Goal: Task Accomplishment & Management: Use online tool/utility

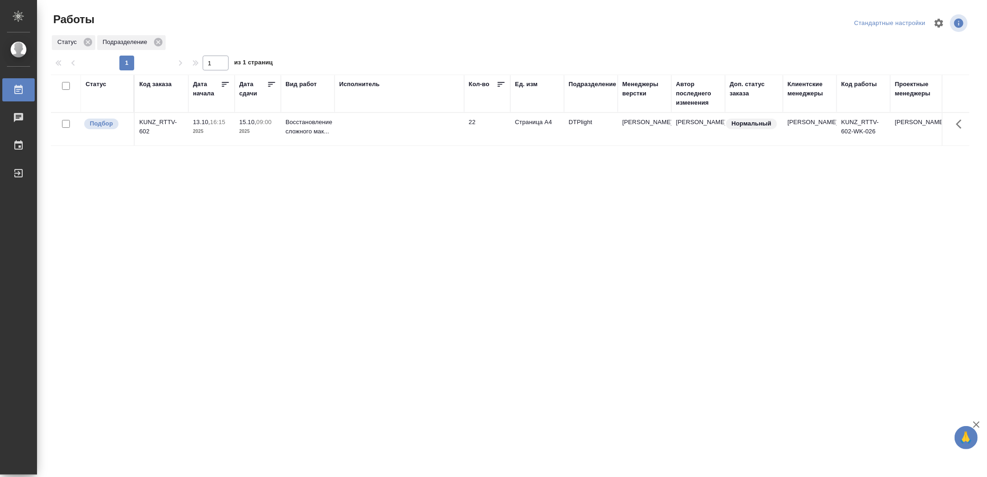
drag, startPoint x: 438, startPoint y: 312, endPoint x: 437, endPoint y: 289, distance: 23.2
drag, startPoint x: 456, startPoint y: 346, endPoint x: 456, endPoint y: 337, distance: 8.8
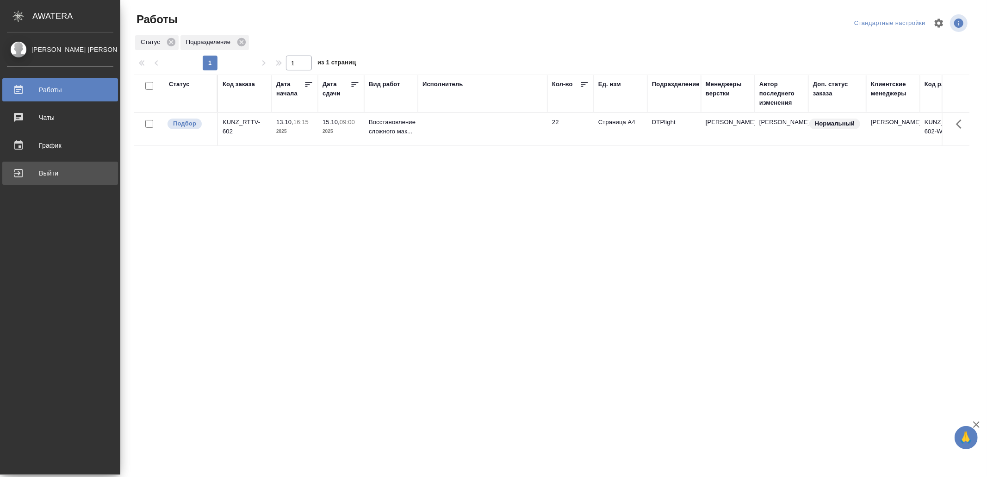
click at [18, 167] on div "Выйти" at bounding box center [60, 173] width 106 height 14
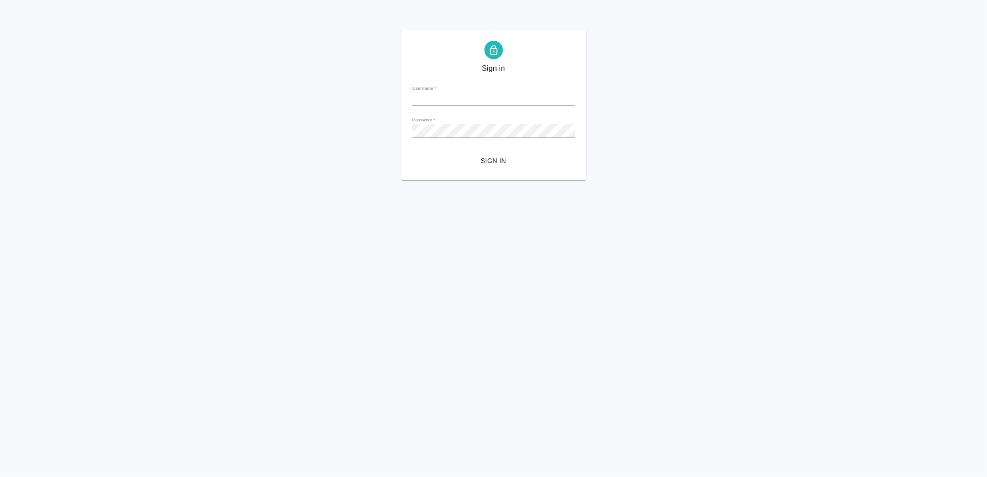
type input "[EMAIL_ADDRESS][DOMAIN_NAME]"
click at [526, 156] on span "Sign in" at bounding box center [494, 161] width 148 height 12
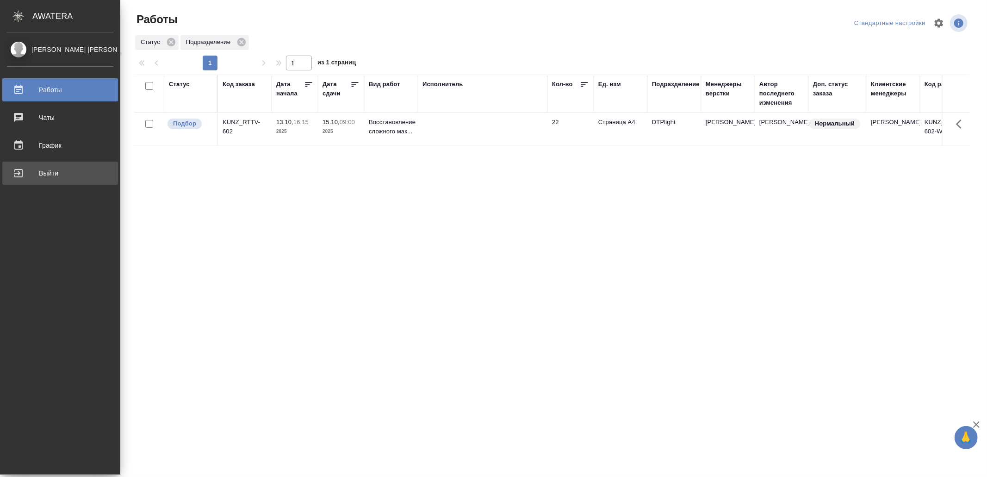
click at [34, 173] on div "Выйти" at bounding box center [60, 173] width 106 height 14
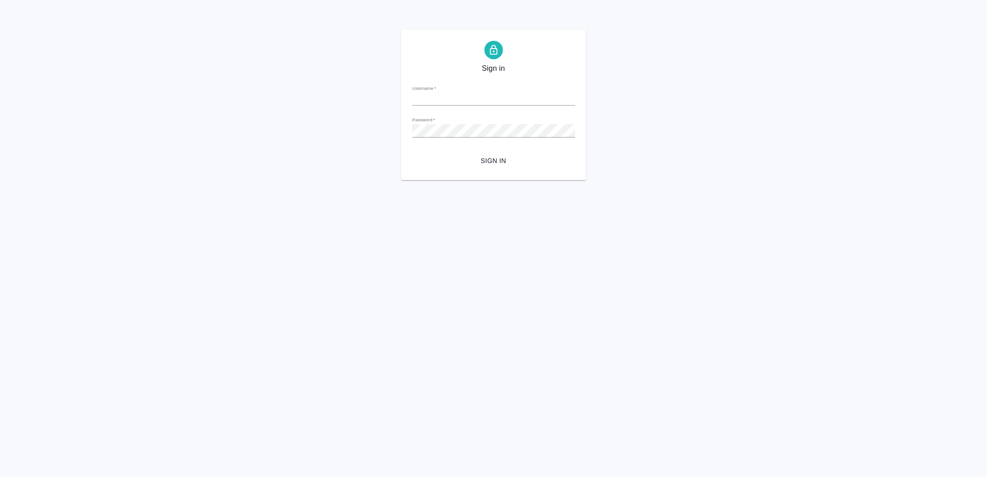
type input "[EMAIL_ADDRESS][DOMAIN_NAME]"
click at [513, 143] on form "Username   * v.yamkovenko@awatera.com Password   * urlPath   * / Sign in" at bounding box center [493, 123] width 163 height 91
click at [515, 159] on span "Sign in" at bounding box center [494, 161] width 148 height 12
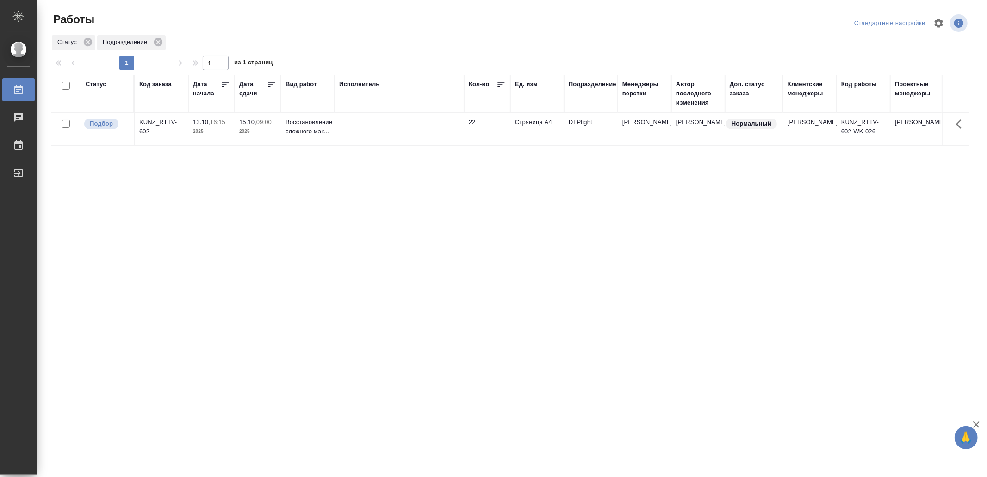
drag, startPoint x: 0, startPoint y: 0, endPoint x: 391, endPoint y: 350, distance: 524.5
drag, startPoint x: 380, startPoint y: 240, endPoint x: 382, endPoint y: 224, distance: 16.0
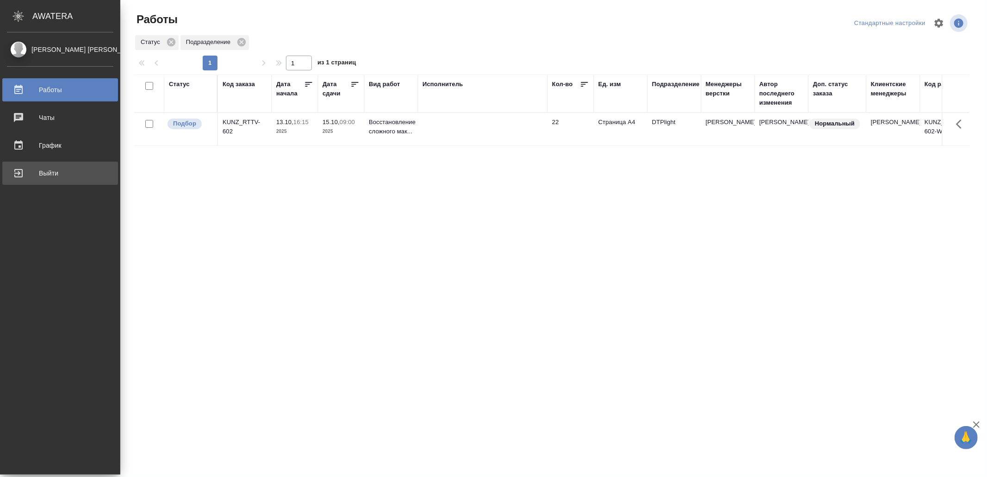
click at [70, 172] on div "Выйти" at bounding box center [60, 173] width 106 height 14
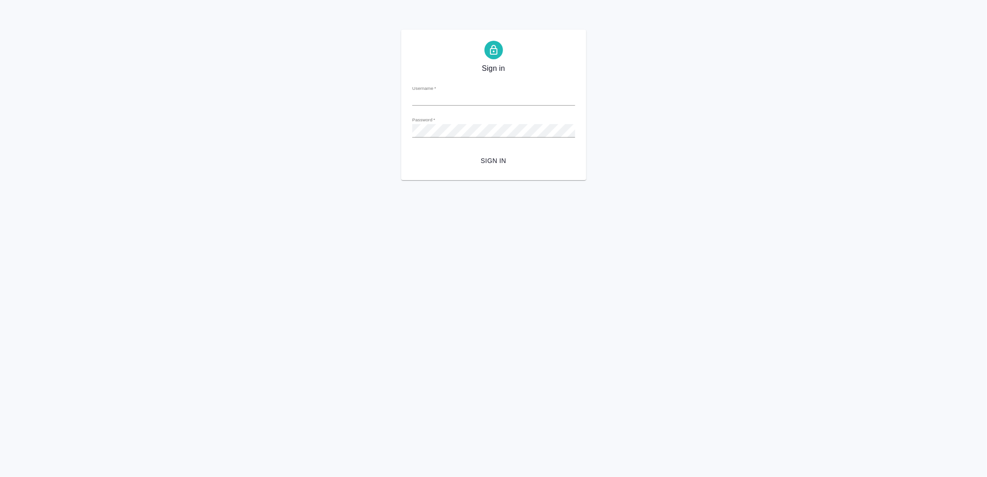
type input "v.yamkovenko@awatera.com"
click at [510, 159] on span "Sign in" at bounding box center [494, 161] width 148 height 12
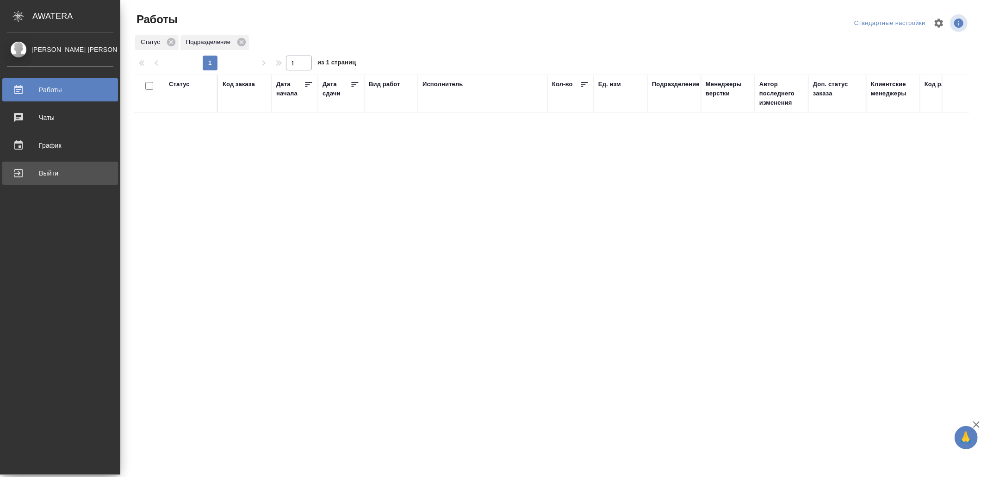
click at [29, 173] on div "Выйти" at bounding box center [60, 173] width 106 height 14
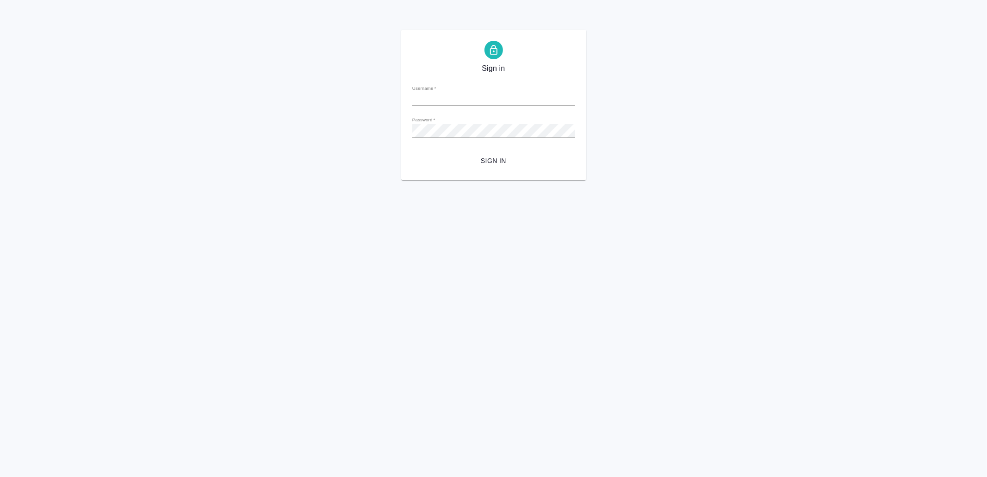
type input "[EMAIL_ADDRESS][DOMAIN_NAME]"
click at [491, 158] on span "Sign in" at bounding box center [494, 161] width 148 height 12
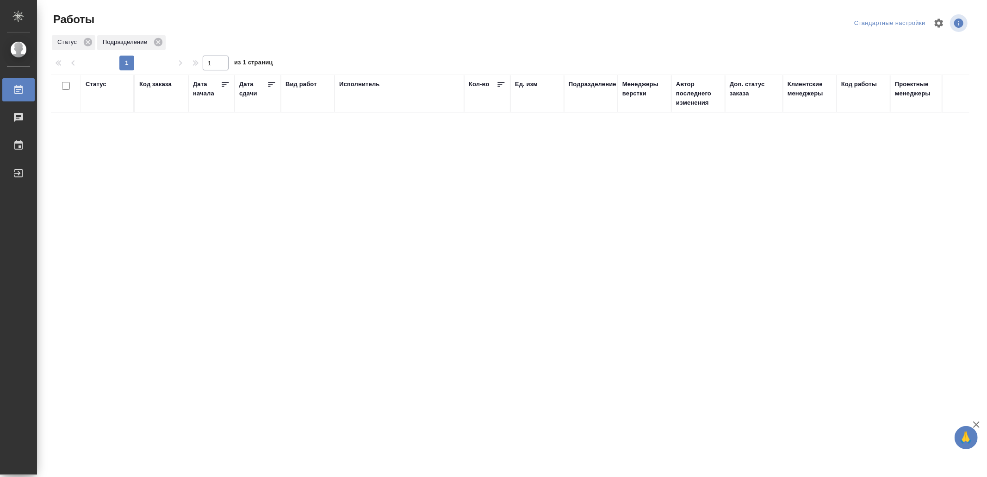
drag, startPoint x: 380, startPoint y: 350, endPoint x: 380, endPoint y: 345, distance: 5.1
drag, startPoint x: 393, startPoint y: 265, endPoint x: 393, endPoint y: 257, distance: 7.9
click at [19, 175] on div "Выйти" at bounding box center [6, 173] width 23 height 14
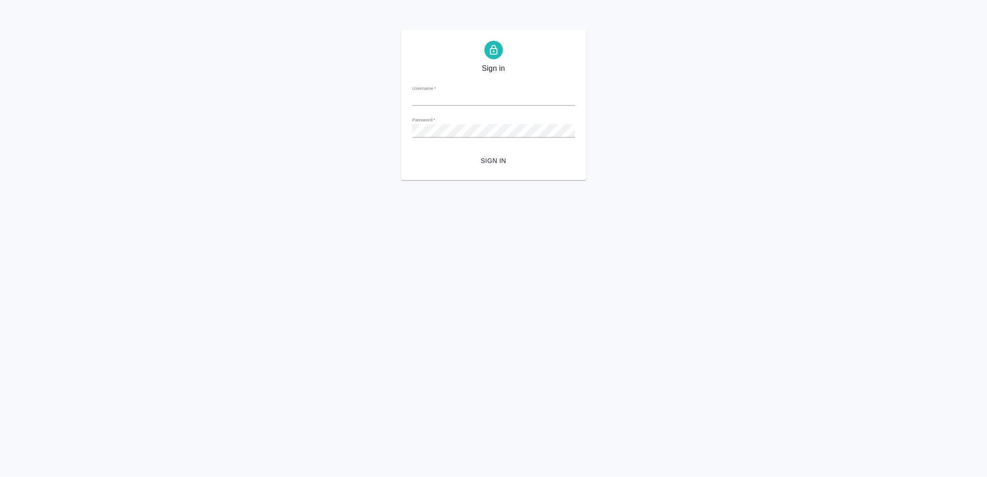
type input "[EMAIL_ADDRESS][DOMAIN_NAME]"
click at [477, 161] on span "Sign in" at bounding box center [494, 161] width 148 height 12
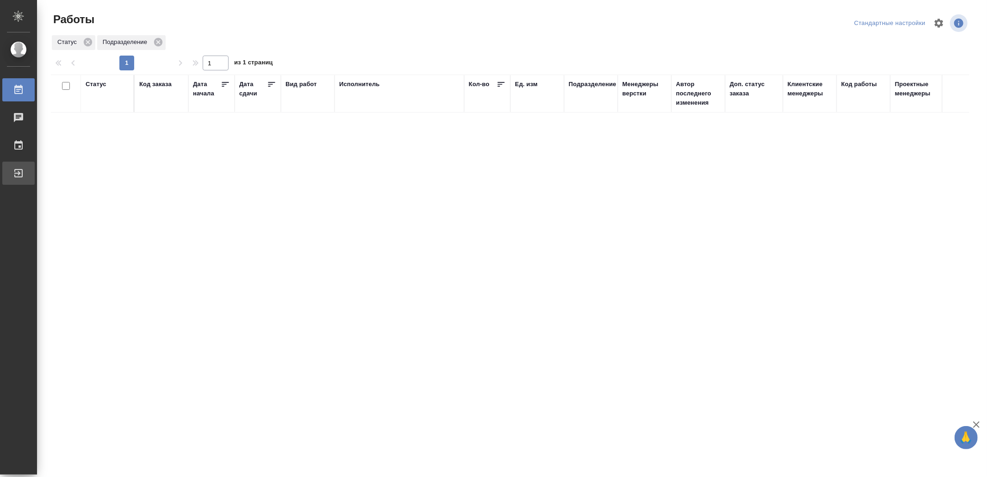
click at [19, 178] on div "Выйти" at bounding box center [6, 173] width 23 height 14
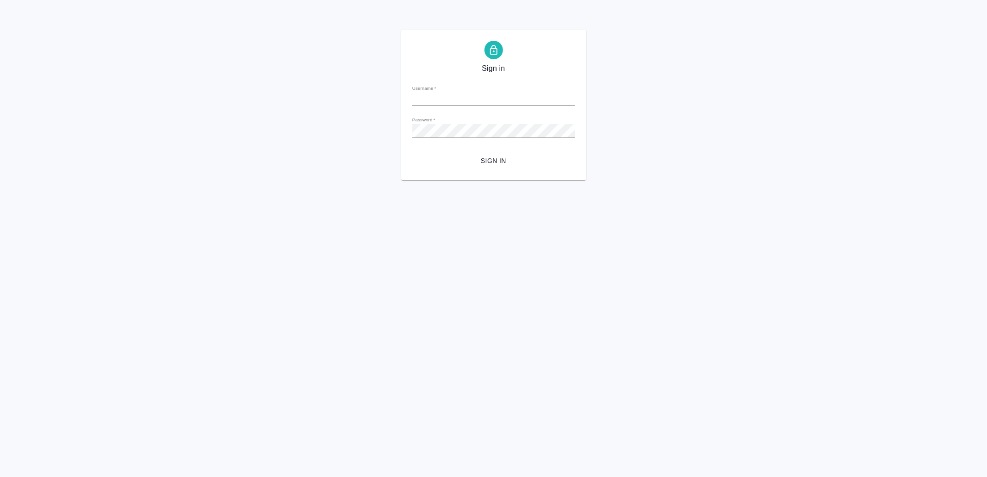
type input "[EMAIL_ADDRESS][DOMAIN_NAME]"
click at [523, 159] on span "Sign in" at bounding box center [494, 161] width 148 height 12
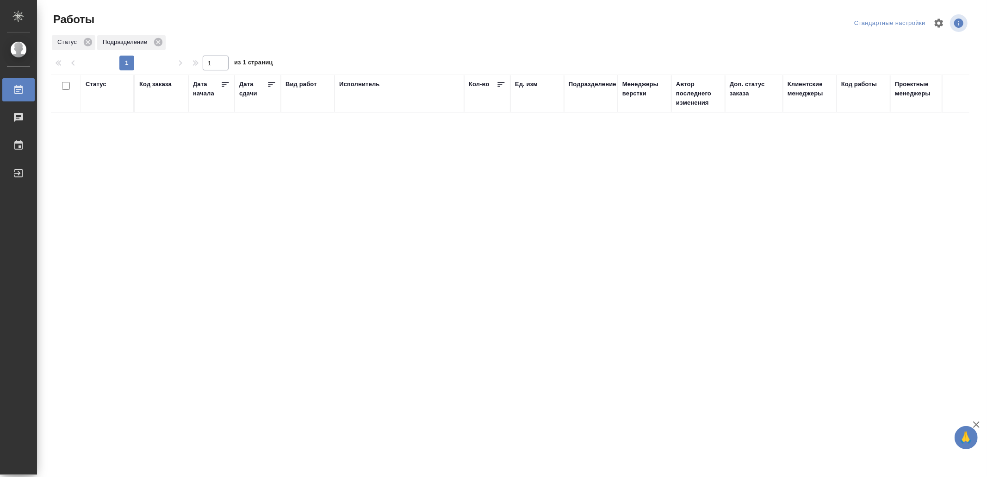
drag, startPoint x: 386, startPoint y: 251, endPoint x: 413, endPoint y: 241, distance: 29.4
drag, startPoint x: 399, startPoint y: 264, endPoint x: 452, endPoint y: 265, distance: 53.3
drag, startPoint x: 317, startPoint y: 250, endPoint x: 340, endPoint y: 228, distance: 32.1
drag, startPoint x: 387, startPoint y: 206, endPoint x: 386, endPoint y: 195, distance: 10.3
drag, startPoint x: 282, startPoint y: 226, endPoint x: 290, endPoint y: 226, distance: 7.4
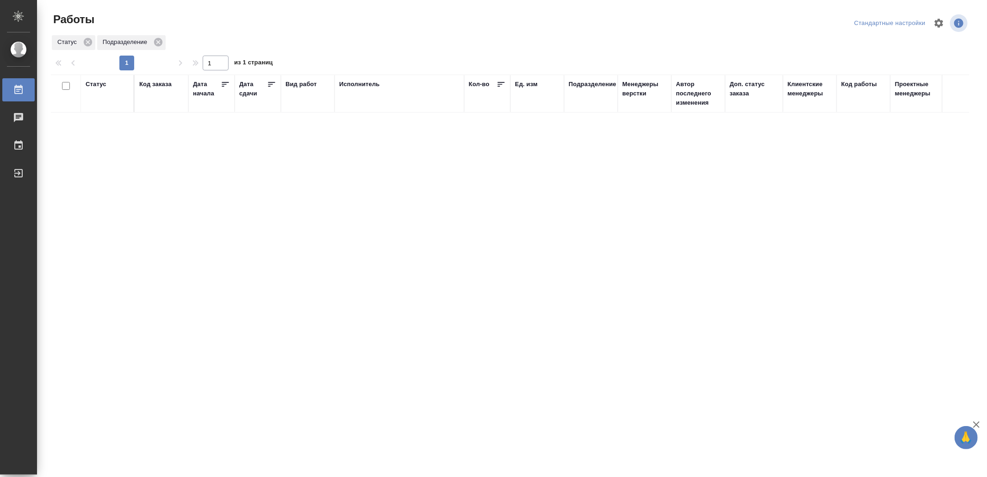
drag, startPoint x: 300, startPoint y: 248, endPoint x: 306, endPoint y: 248, distance: 6.0
drag, startPoint x: 411, startPoint y: 206, endPoint x: 412, endPoint y: 199, distance: 7.5
click at [421, 286] on div "Статус Код заказа Дата начала Дата сдачи Вид работ Исполнитель Кол-во Ед. изм П…" at bounding box center [510, 241] width 919 height 333
click at [19, 169] on div "Выйти" at bounding box center [6, 173] width 23 height 14
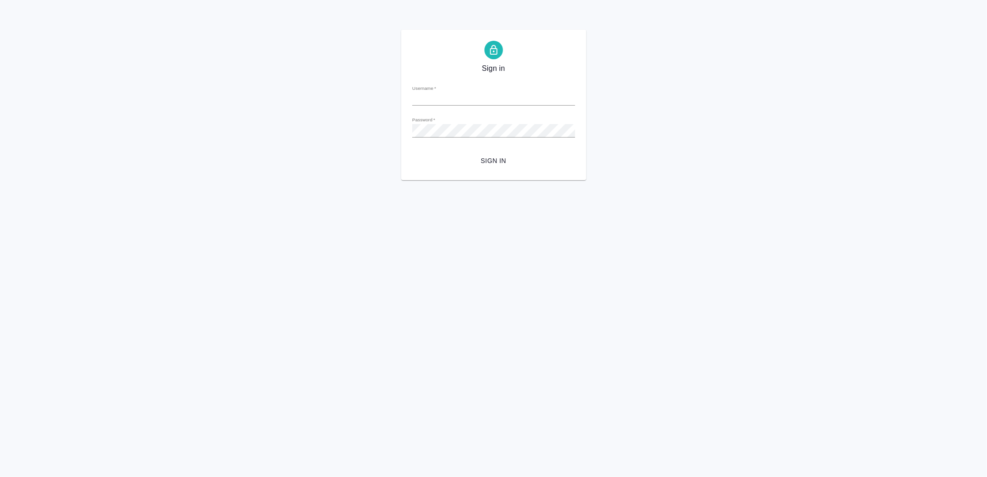
type input "[EMAIL_ADDRESS][DOMAIN_NAME]"
click at [495, 145] on form "Username   * [EMAIL_ADDRESS][DOMAIN_NAME] Password   * urlPath   * / Sign in" at bounding box center [493, 123] width 163 height 91
click at [501, 154] on button "Sign in" at bounding box center [493, 160] width 163 height 17
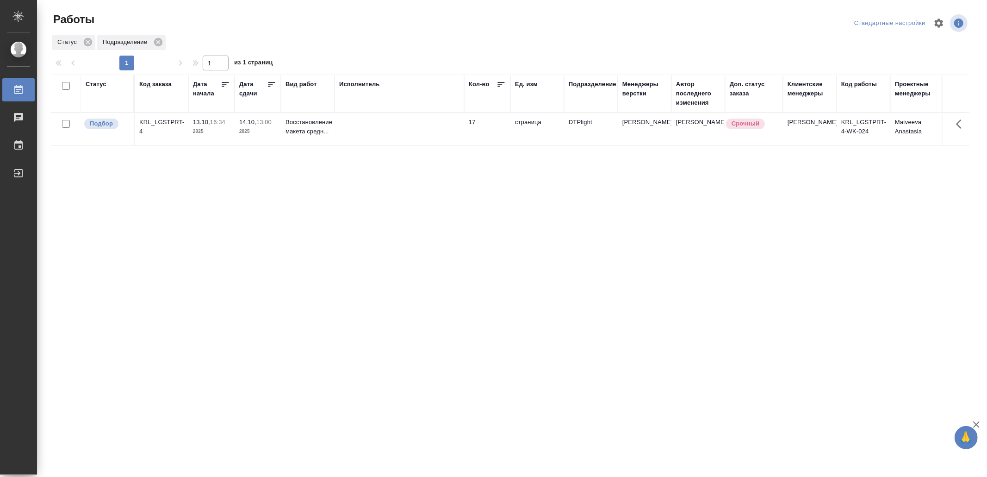
click at [417, 124] on td at bounding box center [400, 129] width 130 height 32
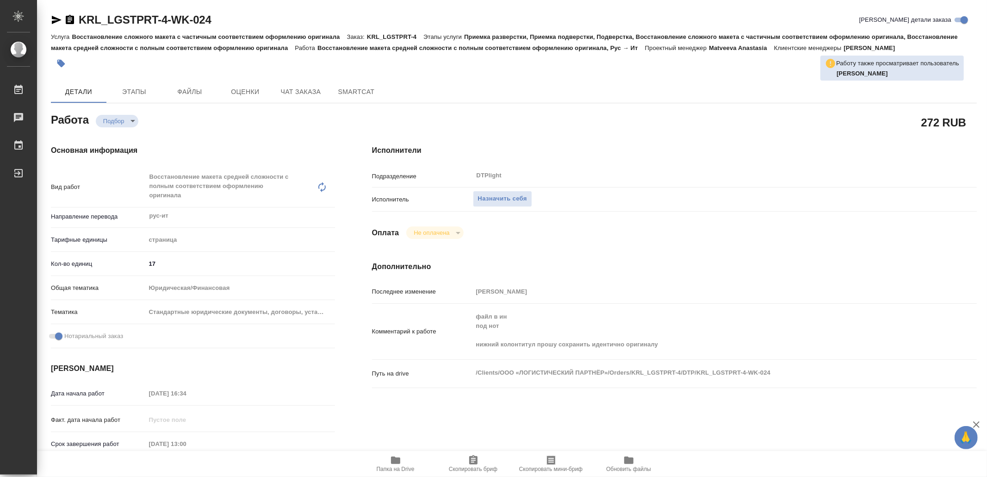
click at [395, 458] on icon "button" at bounding box center [395, 459] width 9 height 7
type textarea "x"
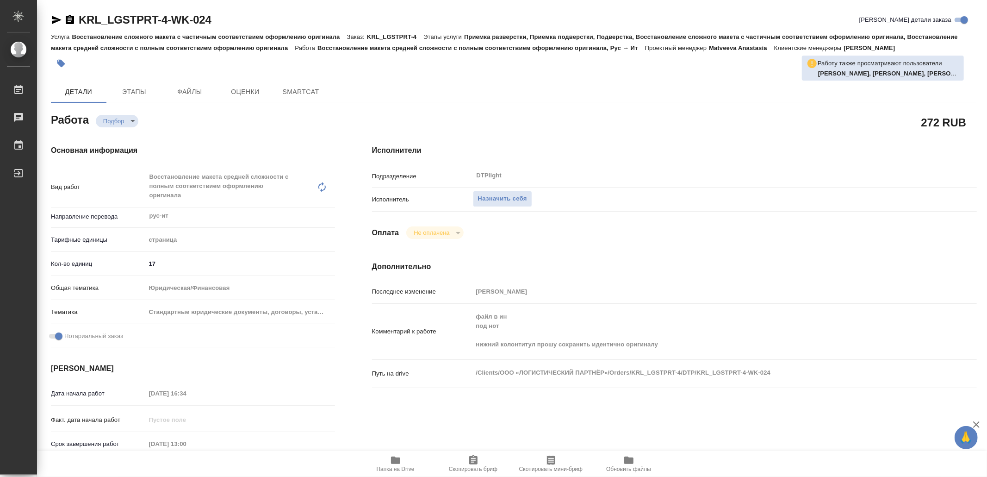
type textarea "x"
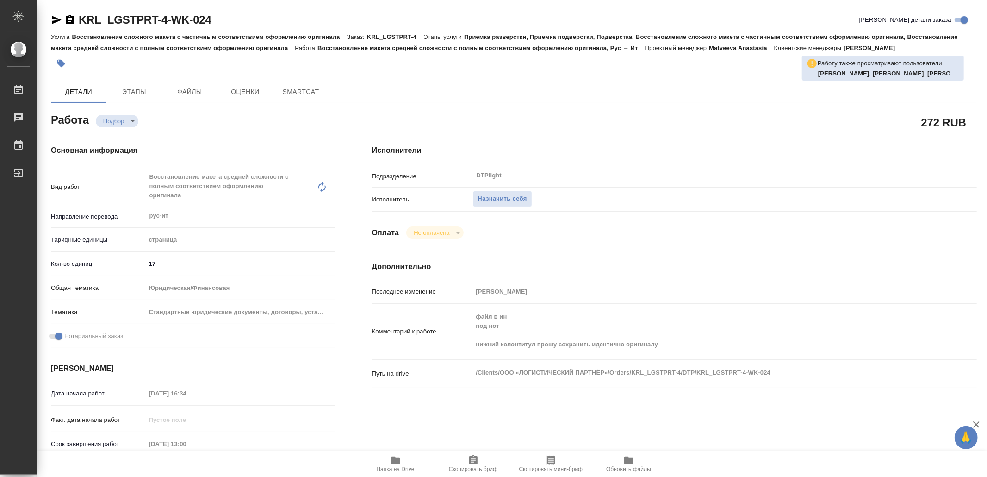
type textarea "x"
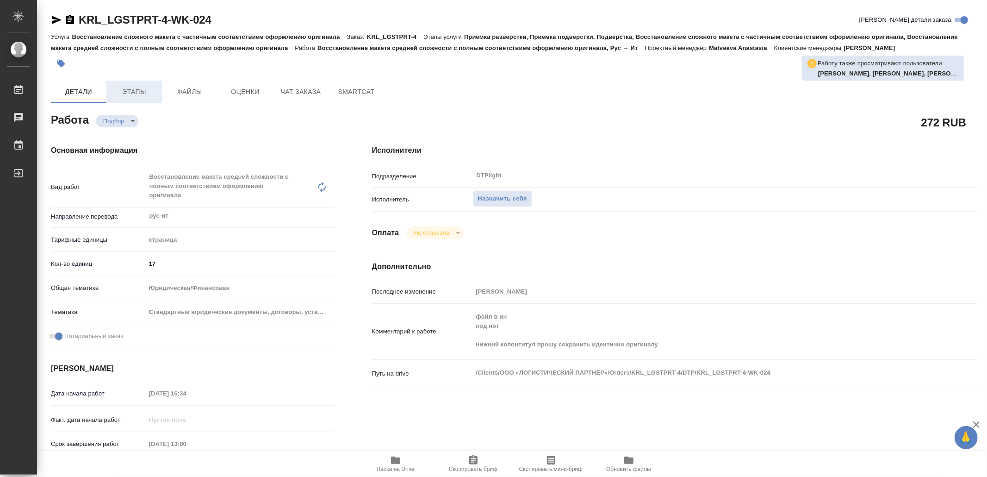
type textarea "x"
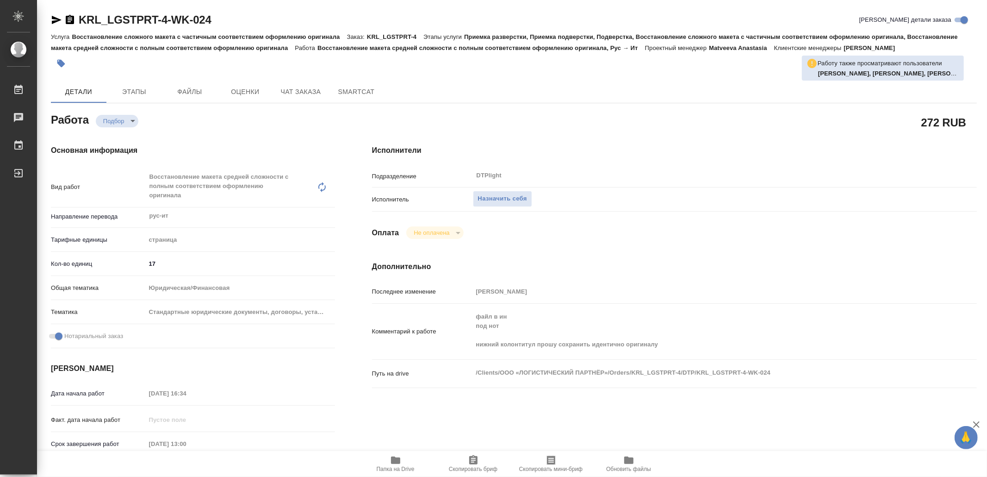
type textarea "x"
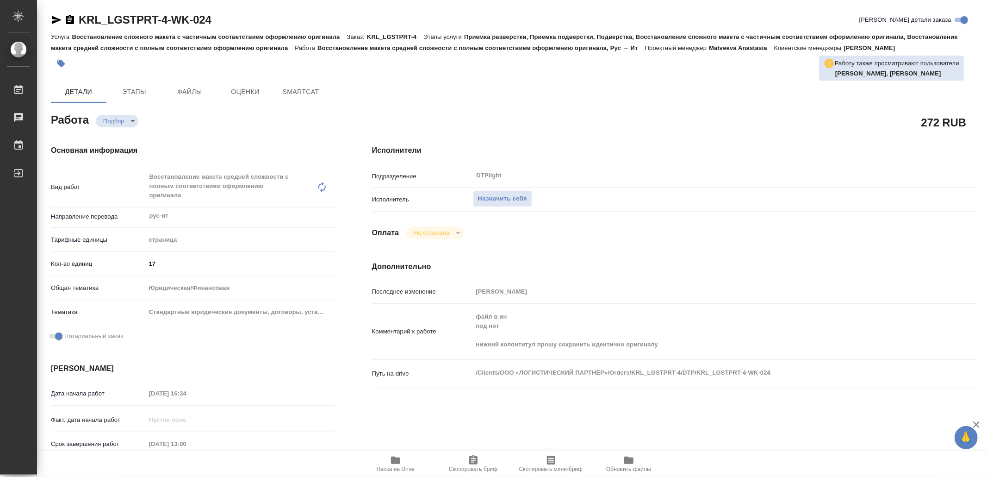
type textarea "x"
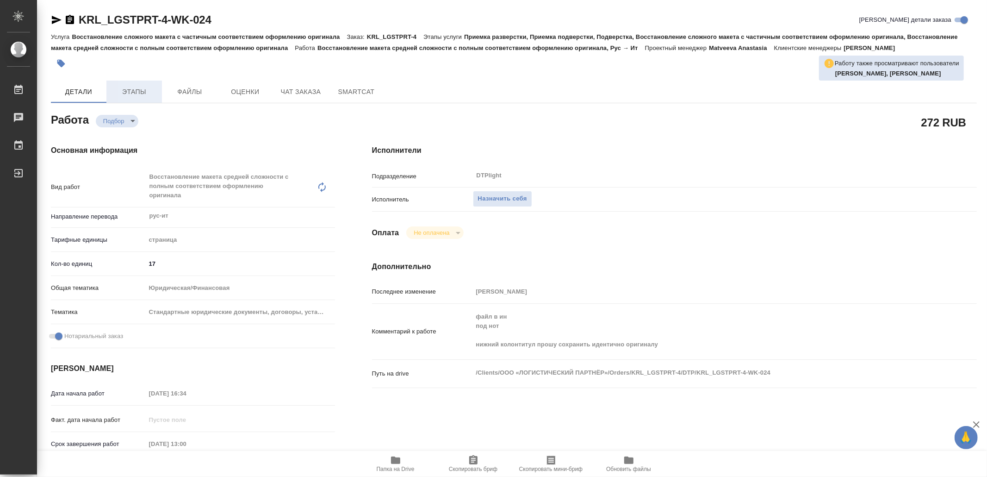
type textarea "x"
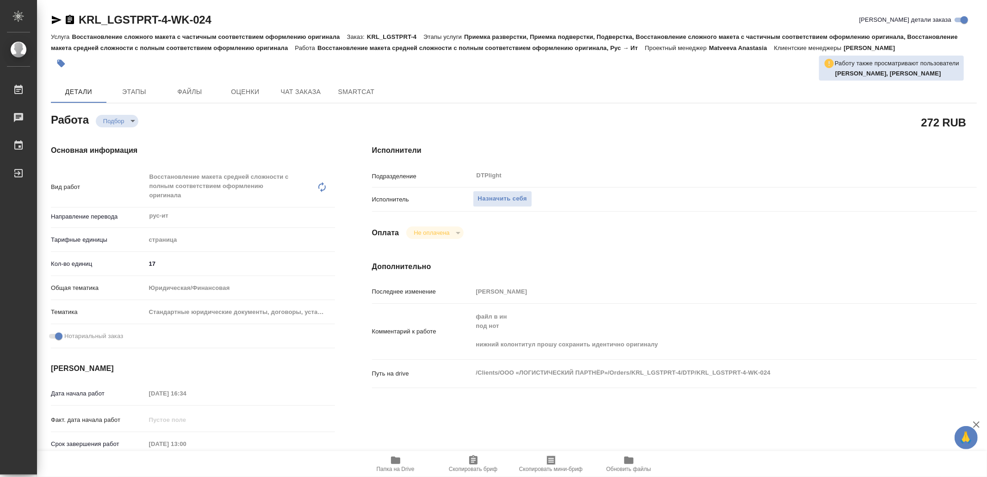
type textarea "x"
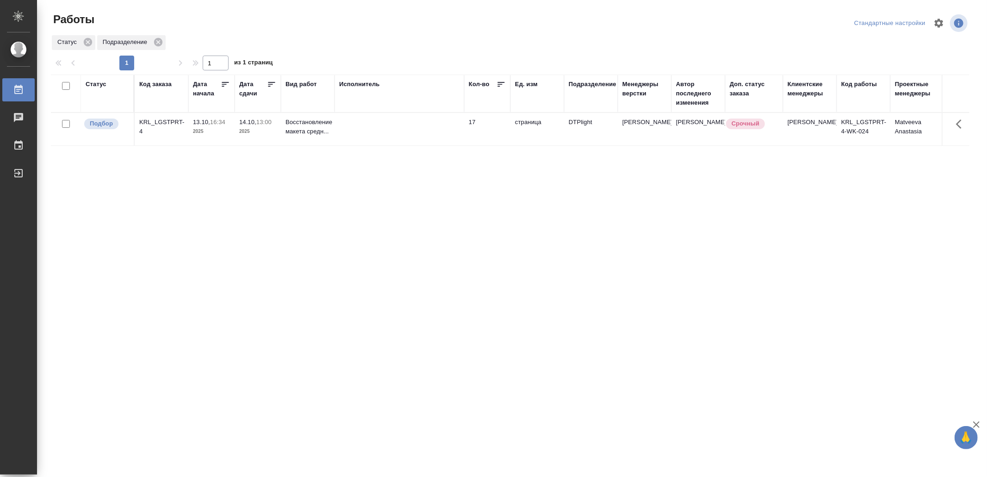
drag, startPoint x: 329, startPoint y: 213, endPoint x: 360, endPoint y: 217, distance: 31.2
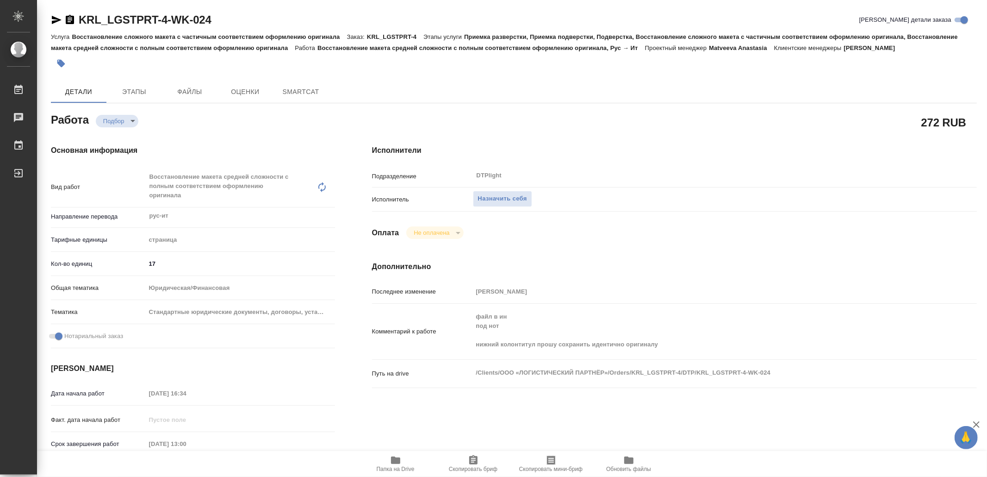
type textarea "x"
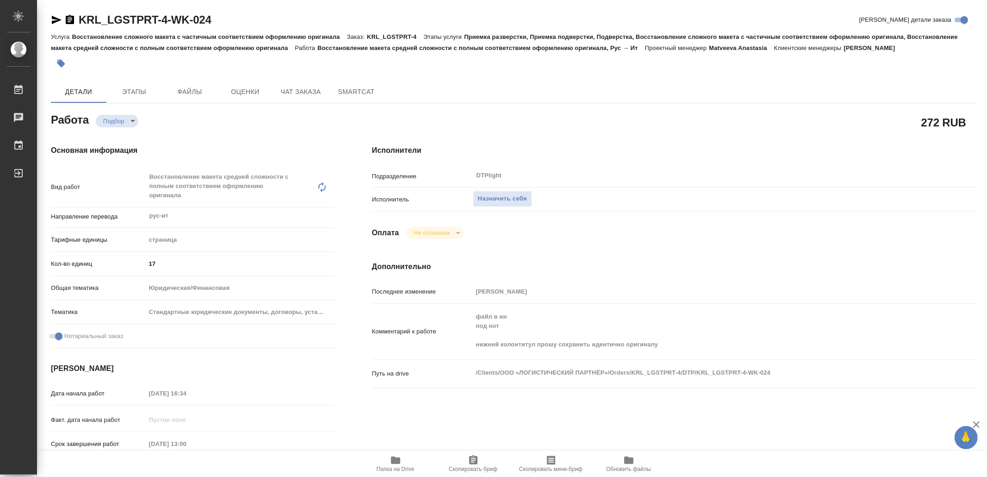
type textarea "x"
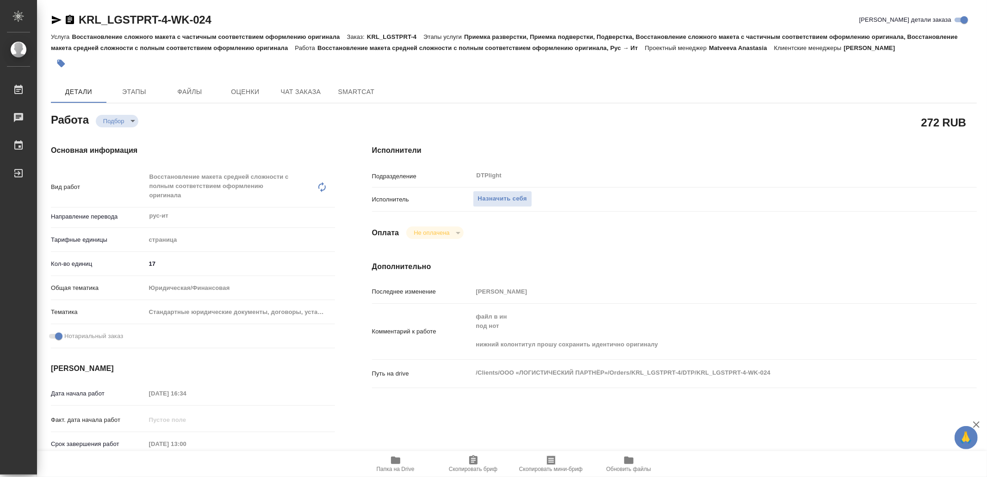
type textarea "x"
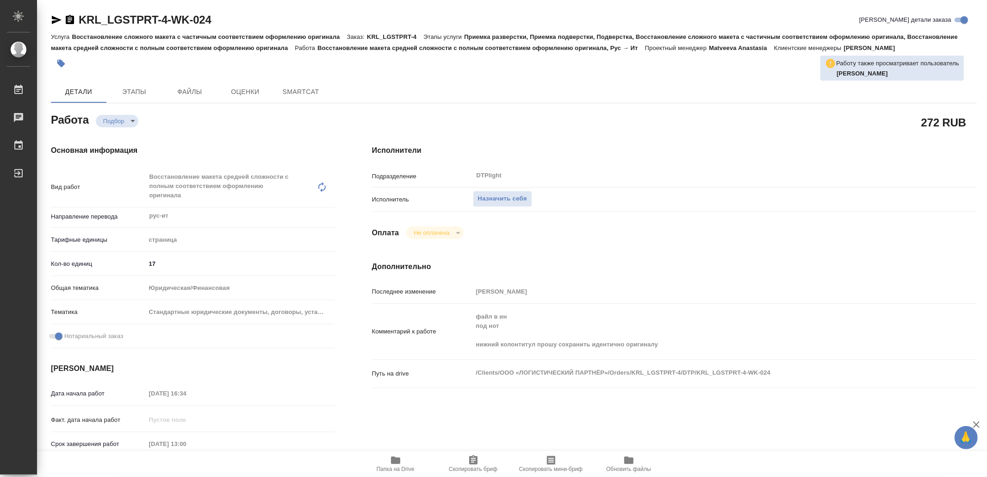
type textarea "x"
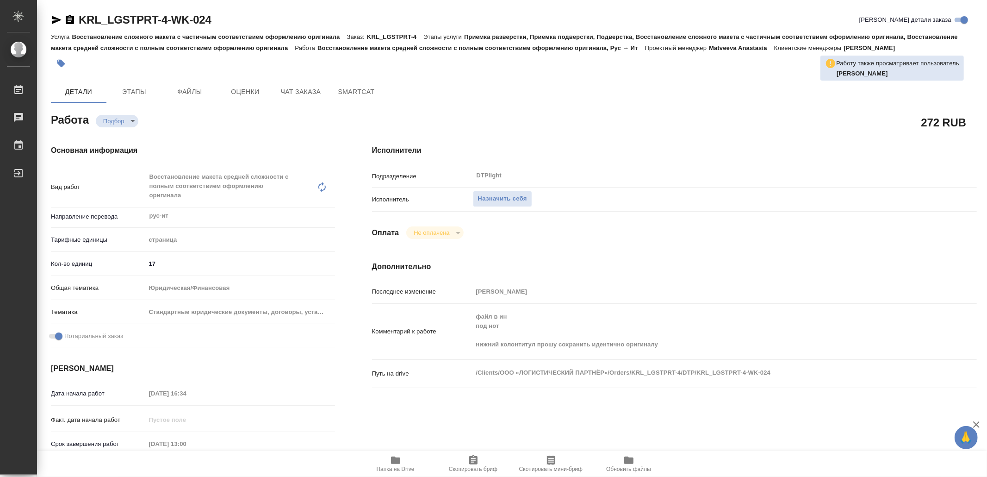
type textarea "x"
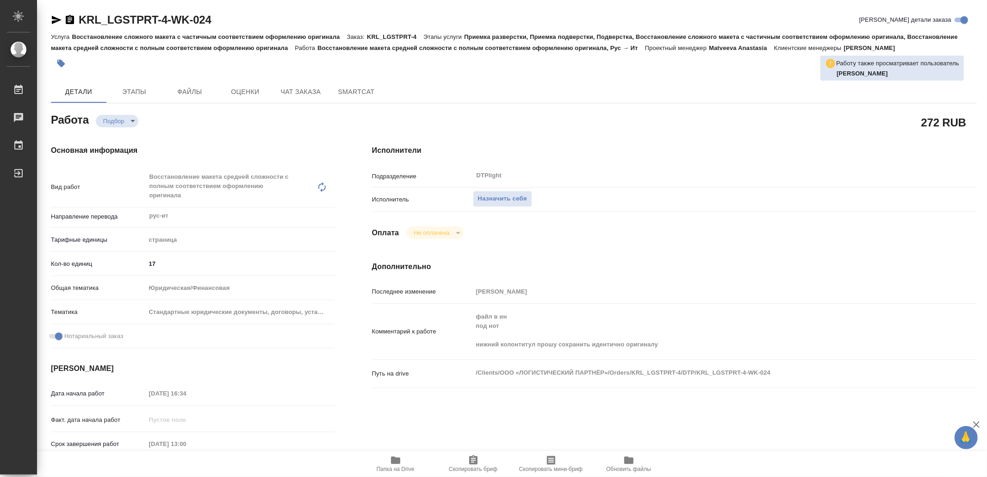
type textarea "x"
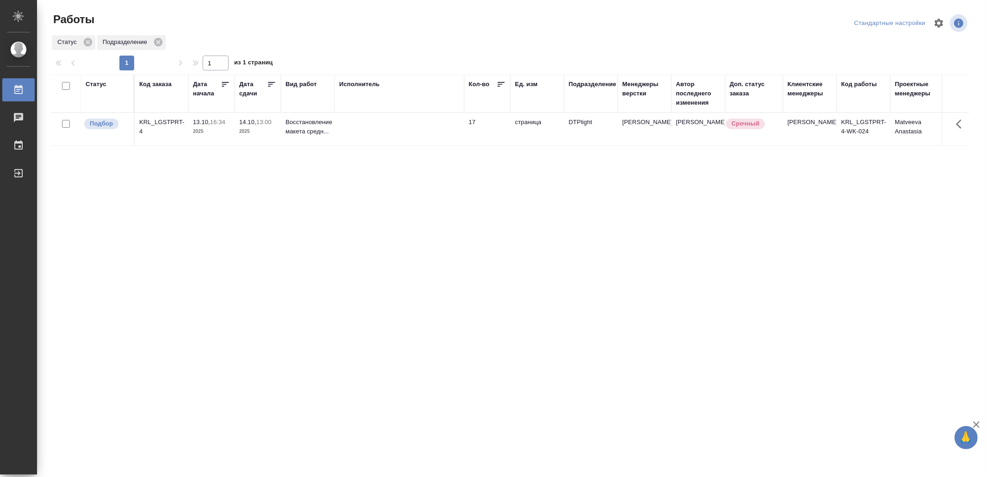
drag, startPoint x: 424, startPoint y: 239, endPoint x: 440, endPoint y: 226, distance: 19.7
drag, startPoint x: 323, startPoint y: 288, endPoint x: 321, endPoint y: 283, distance: 5.0
drag, startPoint x: 328, startPoint y: 223, endPoint x: 332, endPoint y: 219, distance: 5.6
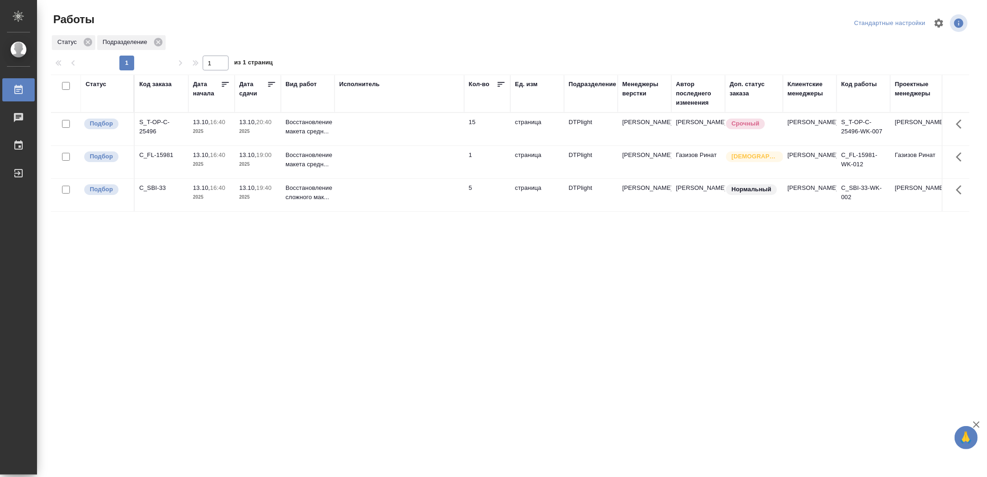
click at [373, 160] on td at bounding box center [400, 162] width 130 height 32
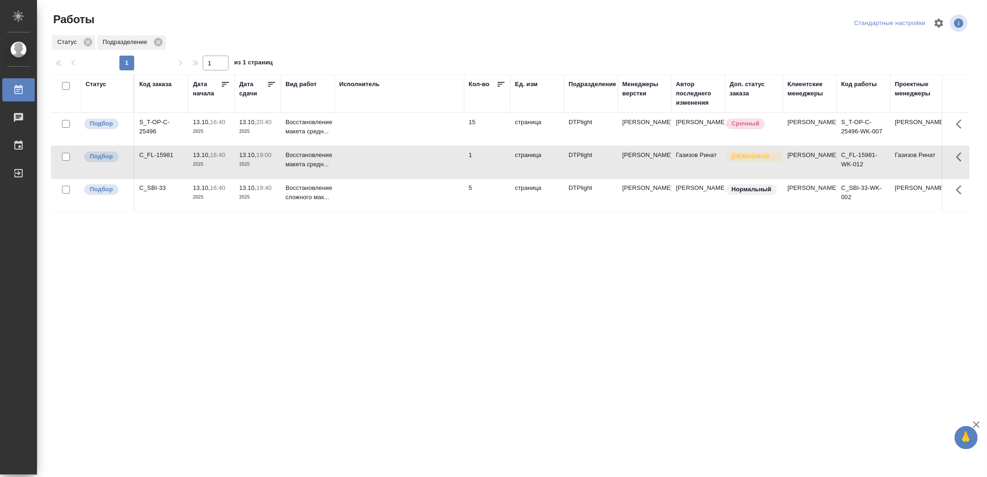
click at [373, 161] on td at bounding box center [400, 162] width 130 height 32
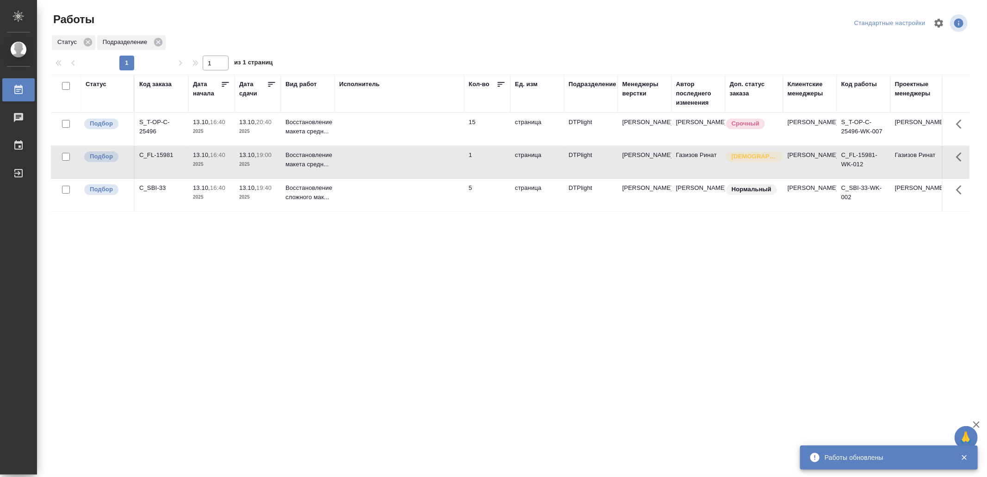
click at [397, 211] on td at bounding box center [400, 195] width 130 height 32
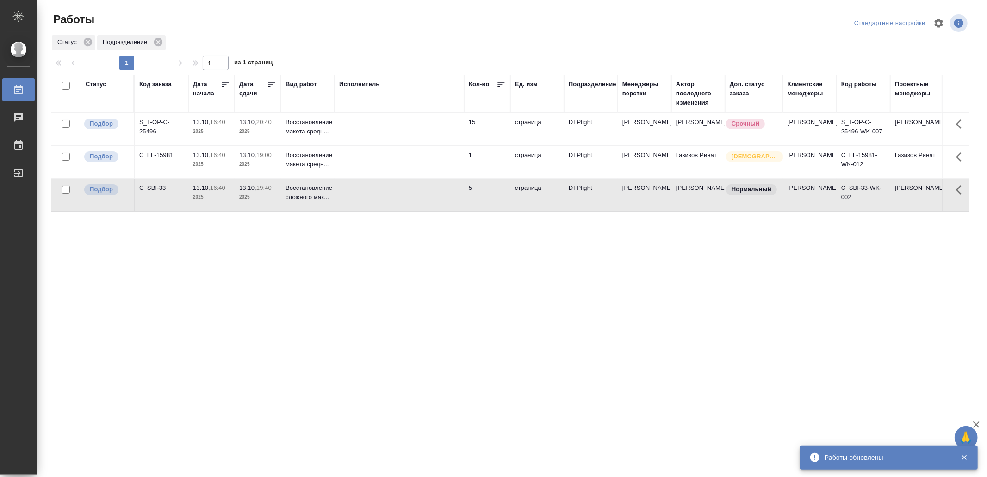
click at [397, 211] on td at bounding box center [400, 195] width 130 height 32
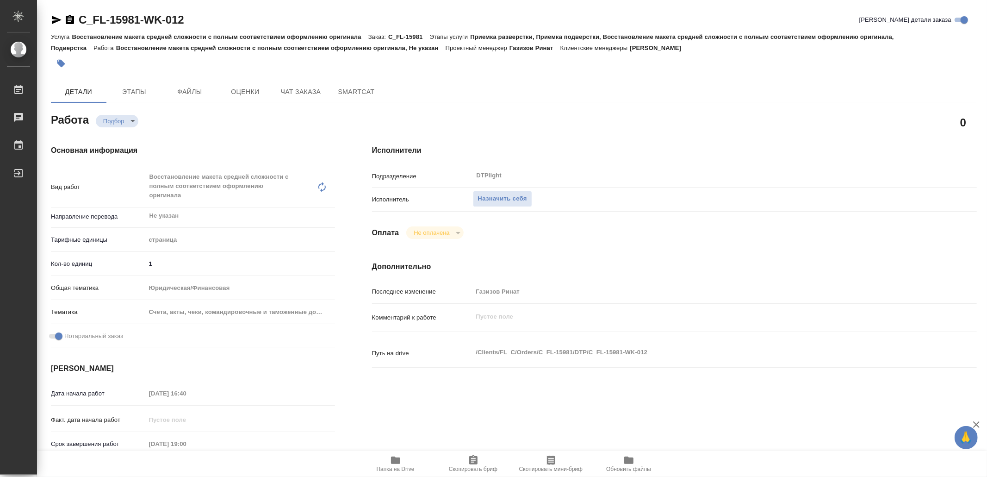
click at [389, 459] on span "Папка на Drive" at bounding box center [395, 464] width 67 height 18
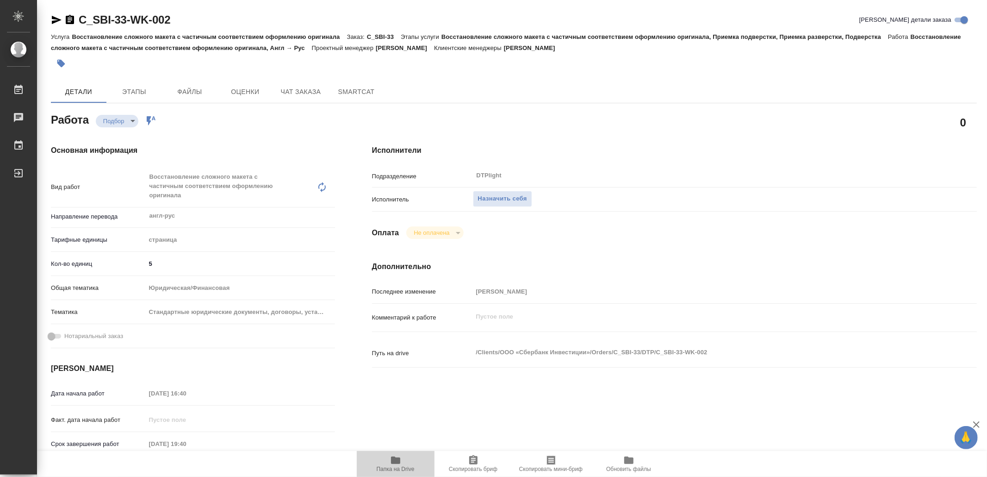
click at [399, 458] on icon "button" at bounding box center [395, 459] width 9 height 7
click at [517, 202] on span "Назначить себя" at bounding box center [502, 199] width 49 height 11
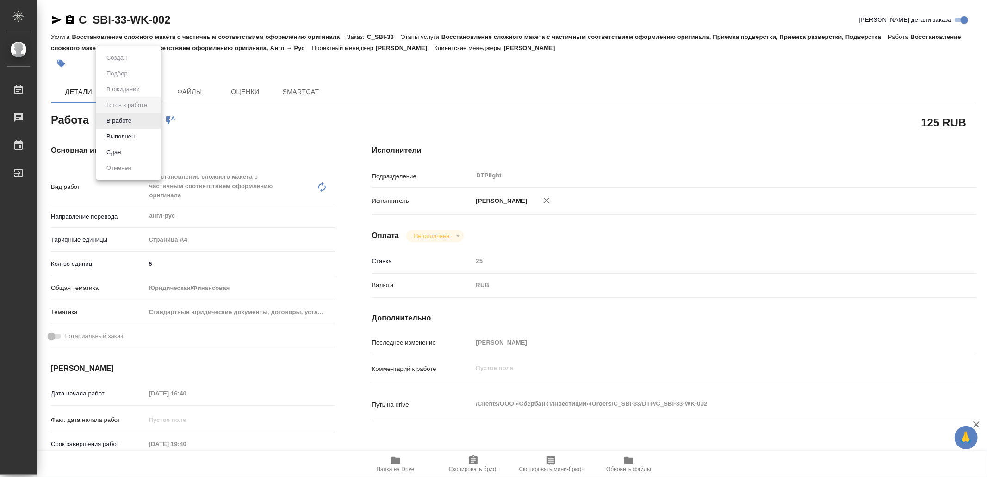
click at [131, 120] on body "🙏 .cls-1 fill:#fff; AWATERA Yamkovenko Vera Работы Чаты График Выйти C_SBI-33-W…" at bounding box center [493, 238] width 987 height 477
click at [131, 120] on button "В работе" at bounding box center [119, 121] width 31 height 10
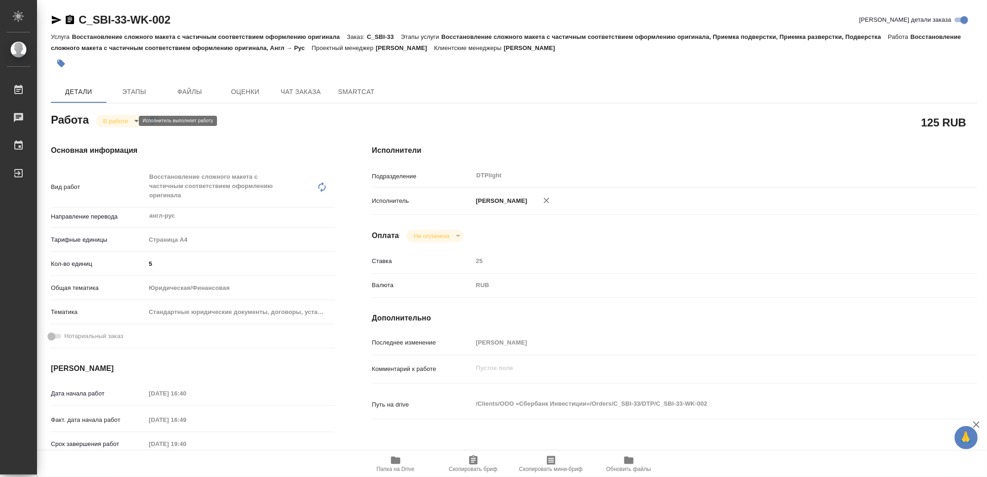
type textarea "x"
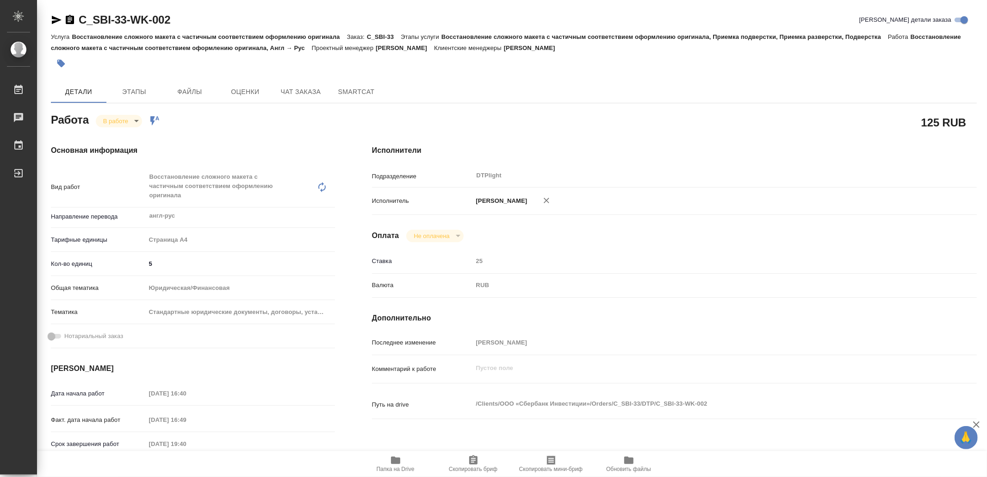
type textarea "x"
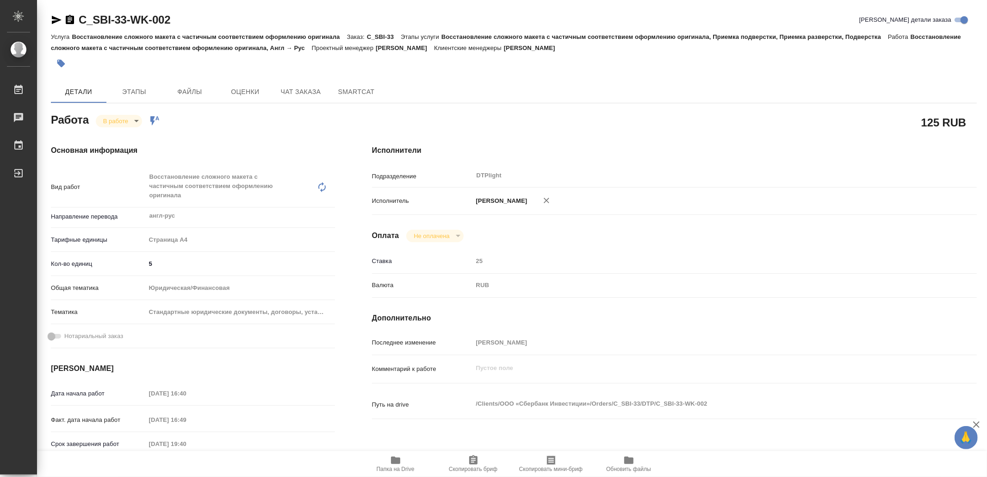
click at [54, 19] on icon "button" at bounding box center [57, 20] width 10 height 8
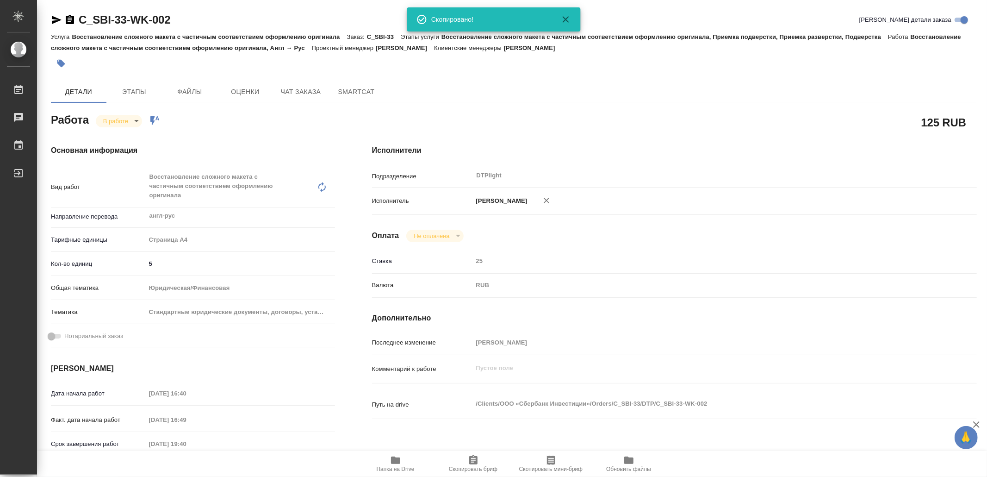
type textarea "x"
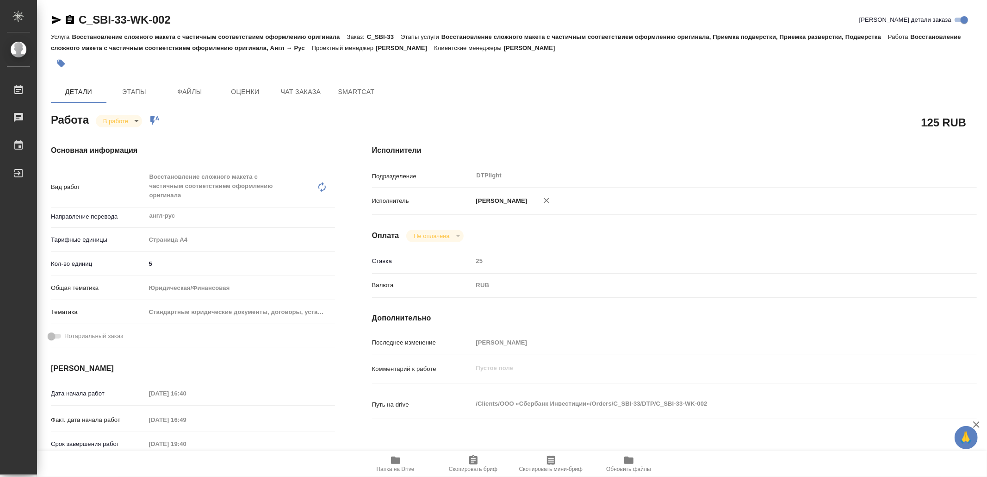
click at [395, 460] on icon "button" at bounding box center [395, 459] width 9 height 7
click at [56, 18] on icon "button" at bounding box center [57, 20] width 10 height 8
click at [109, 121] on body "🙏 .cls-1 fill:#fff; AWATERA Yamkovenko Vera Работы 0 Чаты График Выйти C_SBI-33…" at bounding box center [493, 238] width 987 height 477
click at [124, 135] on button "Выполнен" at bounding box center [121, 136] width 34 height 10
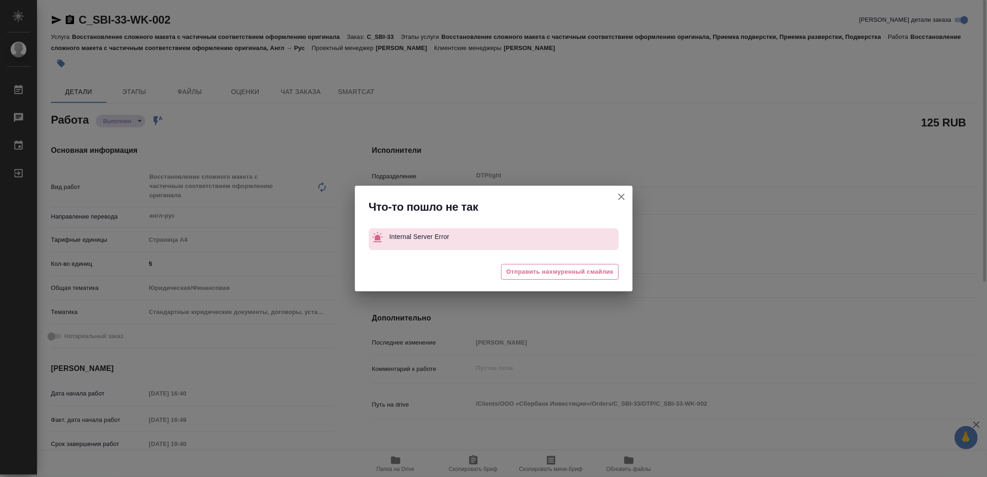
type textarea "x"
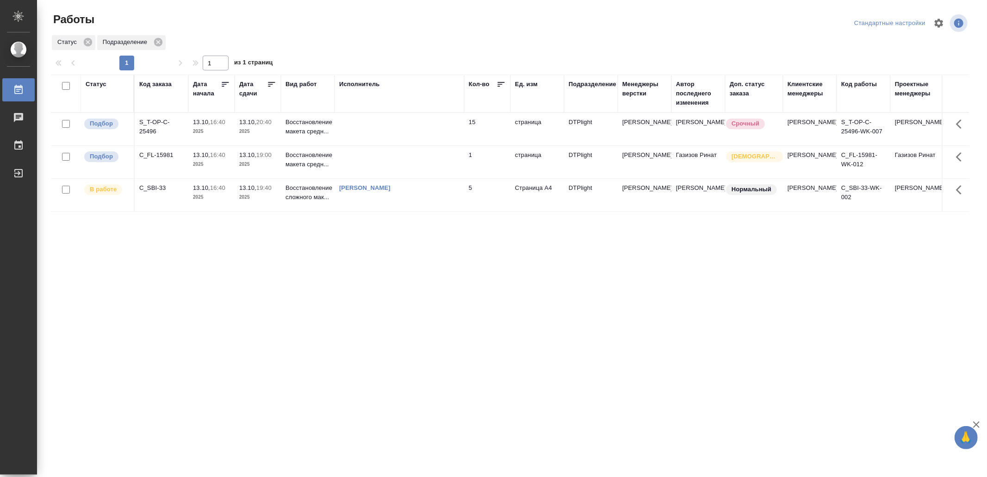
click at [406, 134] on td at bounding box center [400, 129] width 130 height 32
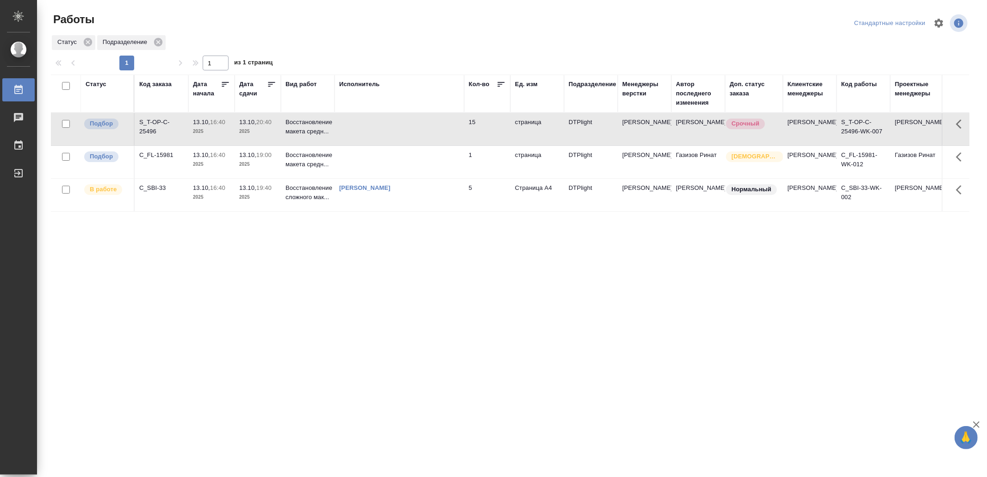
click at [406, 134] on td at bounding box center [400, 129] width 130 height 32
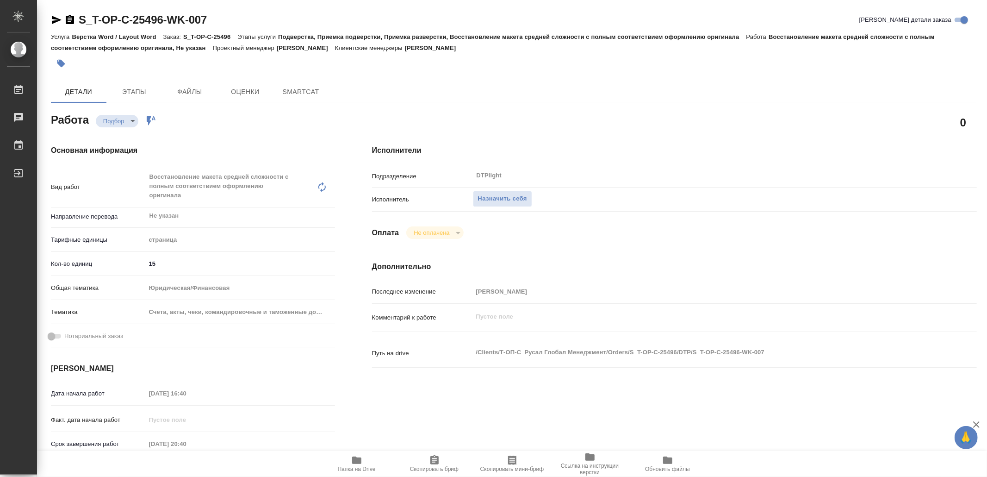
type textarea "x"
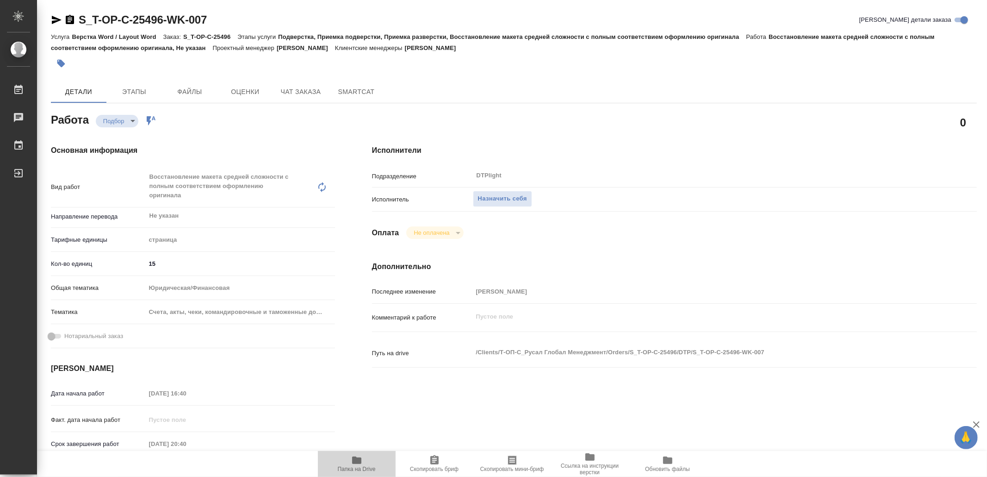
click at [362, 465] on icon "button" at bounding box center [356, 460] width 11 height 11
type textarea "x"
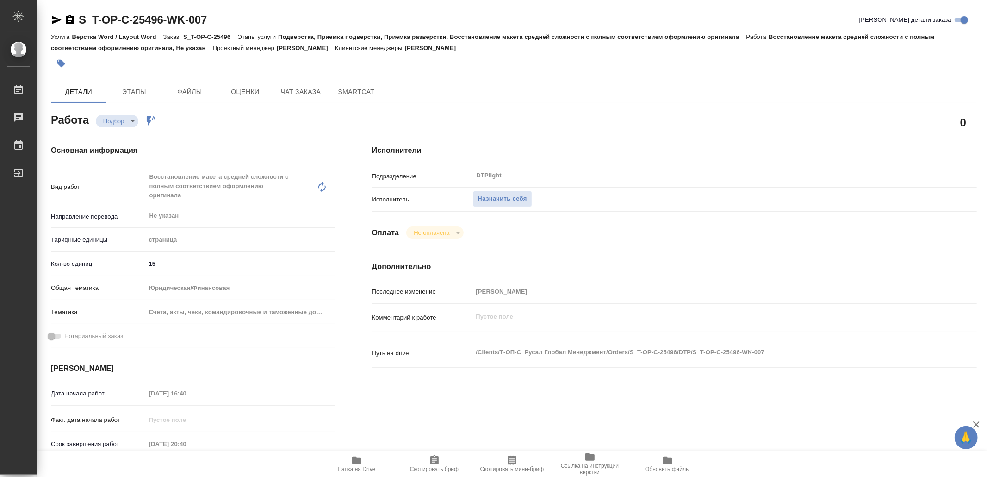
type textarea "x"
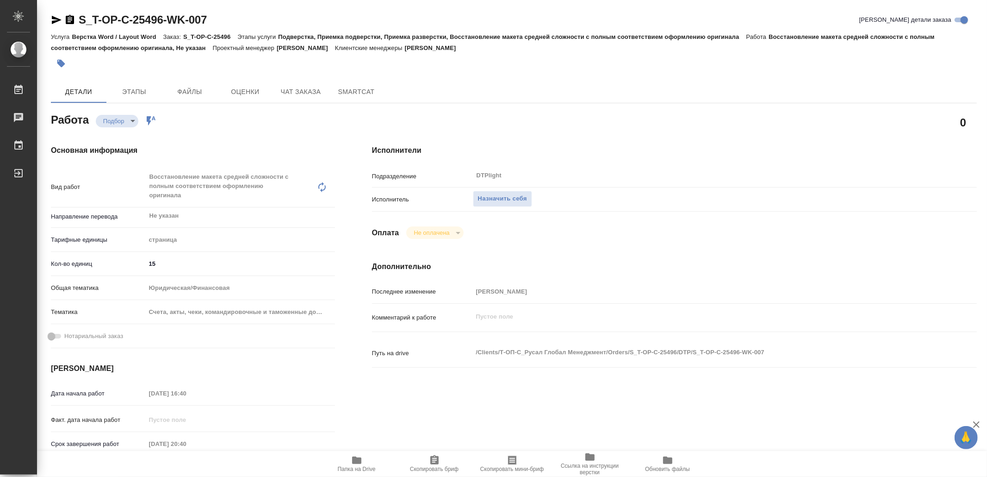
type textarea "x"
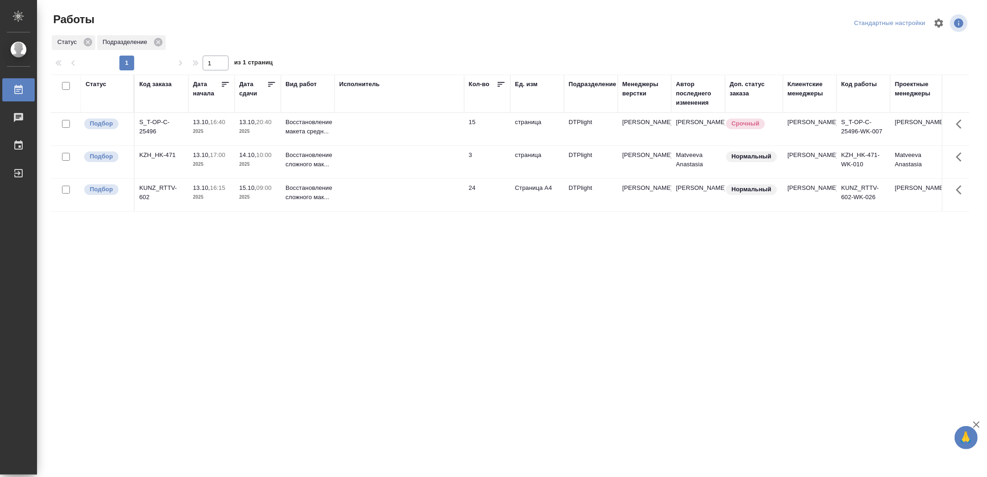
click at [381, 156] on td at bounding box center [400, 162] width 130 height 32
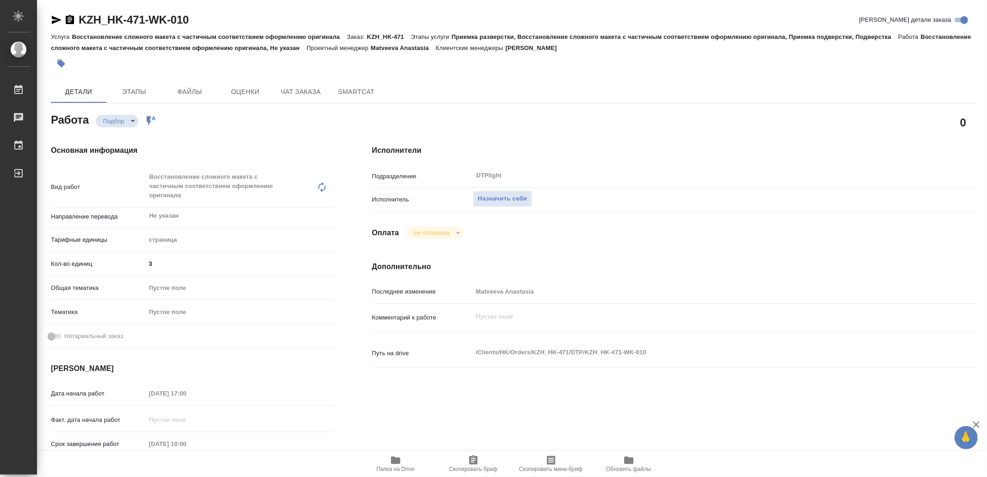
click at [406, 462] on span "Папка на Drive" at bounding box center [395, 464] width 67 height 18
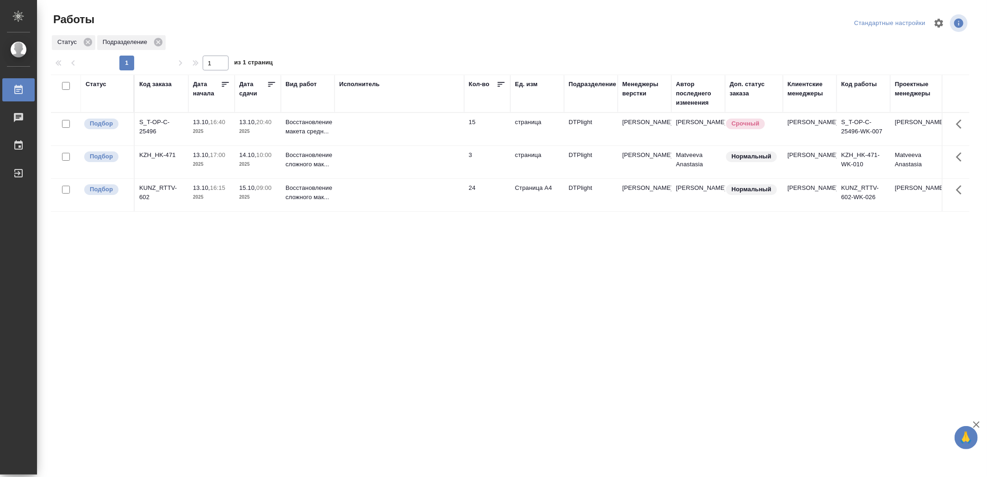
click at [418, 200] on td at bounding box center [400, 195] width 130 height 32
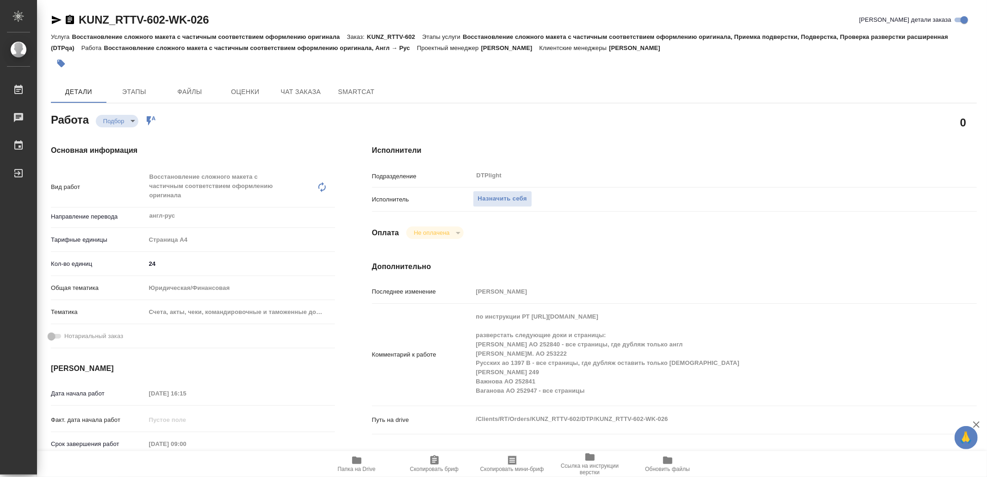
click at [364, 459] on span "Папка на Drive" at bounding box center [357, 464] width 67 height 18
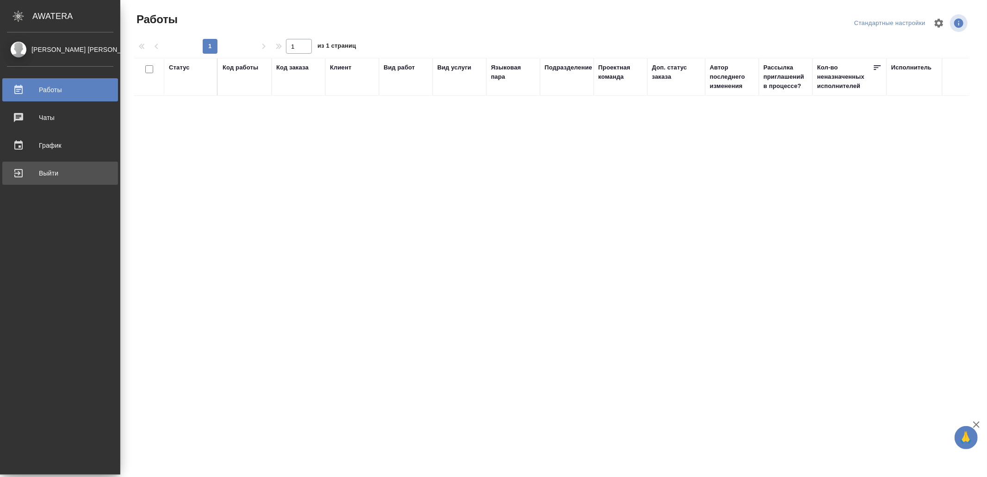
click at [31, 169] on div "Выйти" at bounding box center [60, 173] width 106 height 14
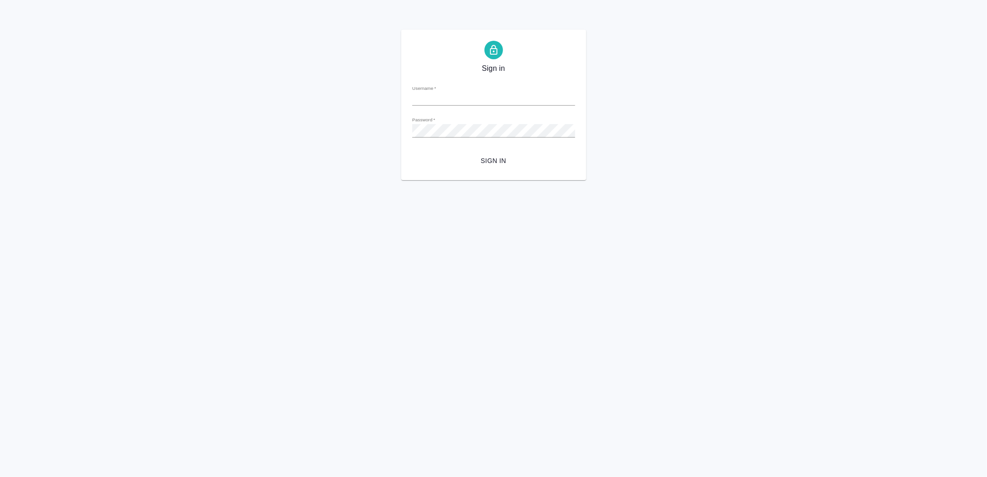
type input "[EMAIL_ADDRESS][DOMAIN_NAME]"
click at [490, 152] on button "Sign in" at bounding box center [493, 160] width 163 height 17
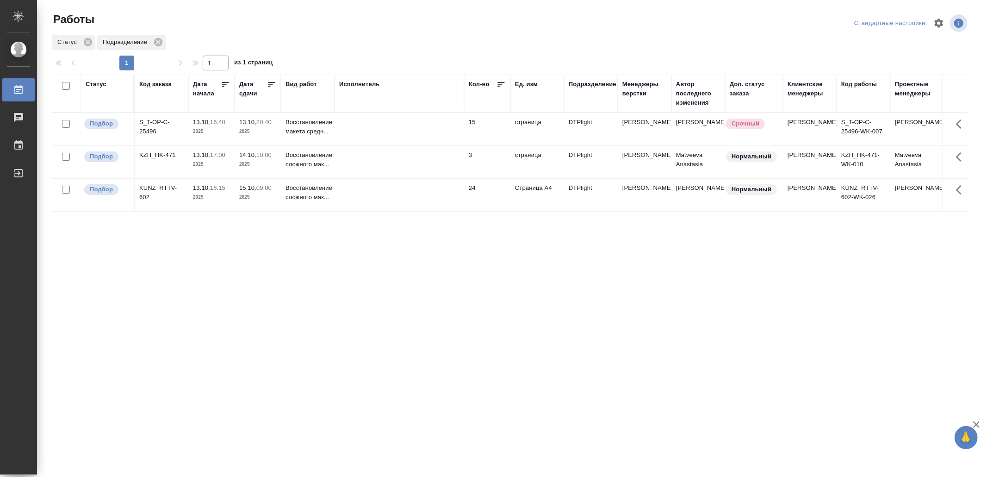
drag, startPoint x: 259, startPoint y: 241, endPoint x: 268, endPoint y: 241, distance: 8.3
